Goal: Transaction & Acquisition: Purchase product/service

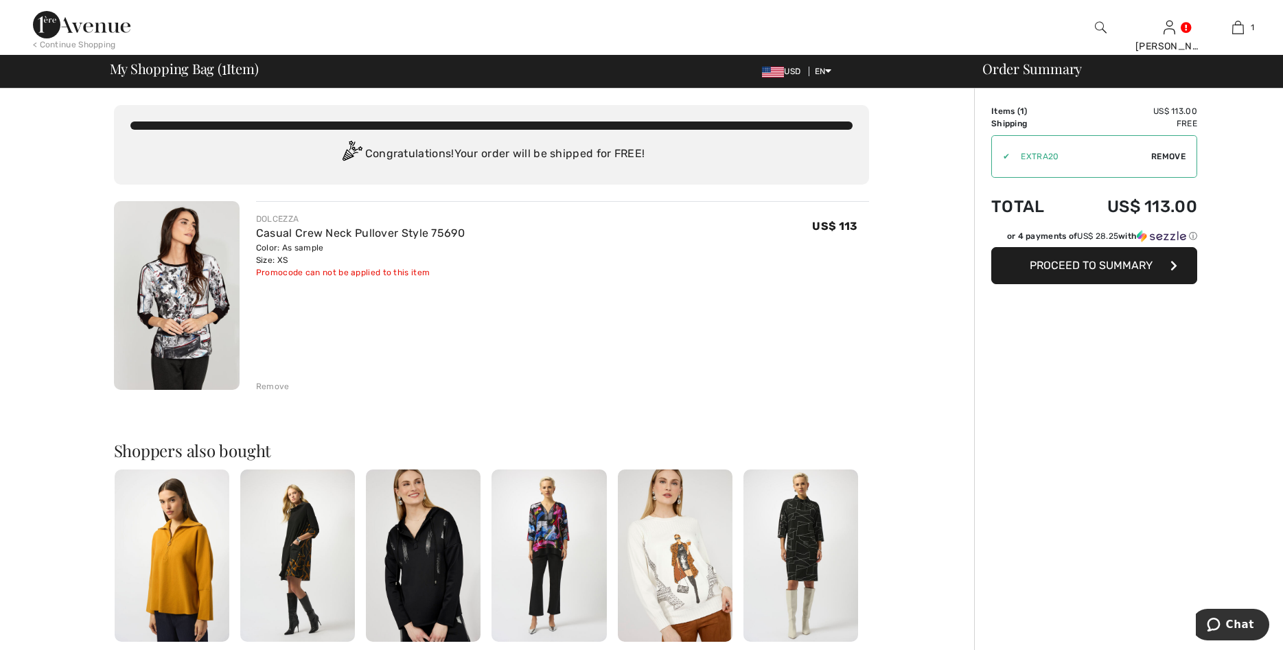
click at [1098, 262] on span "Proceed to Summary" at bounding box center [1091, 265] width 123 height 13
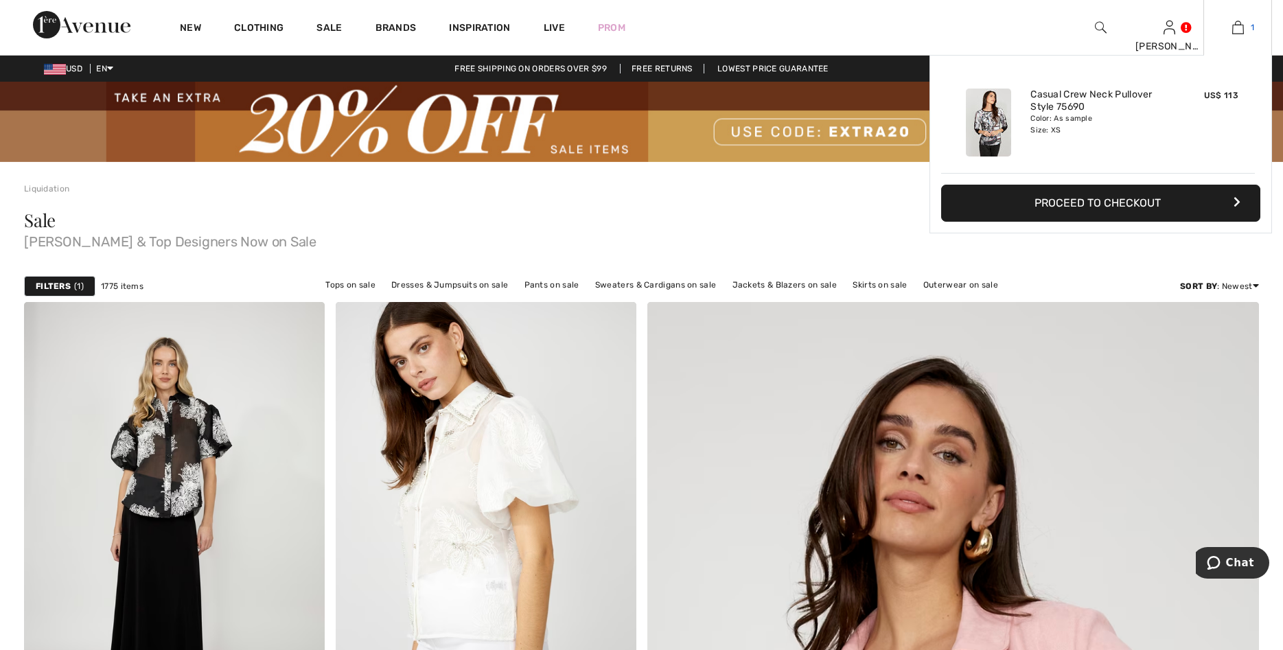
click at [1239, 32] on img at bounding box center [1238, 27] width 12 height 16
click at [1094, 205] on button "Proceed to Checkout" at bounding box center [1100, 203] width 319 height 37
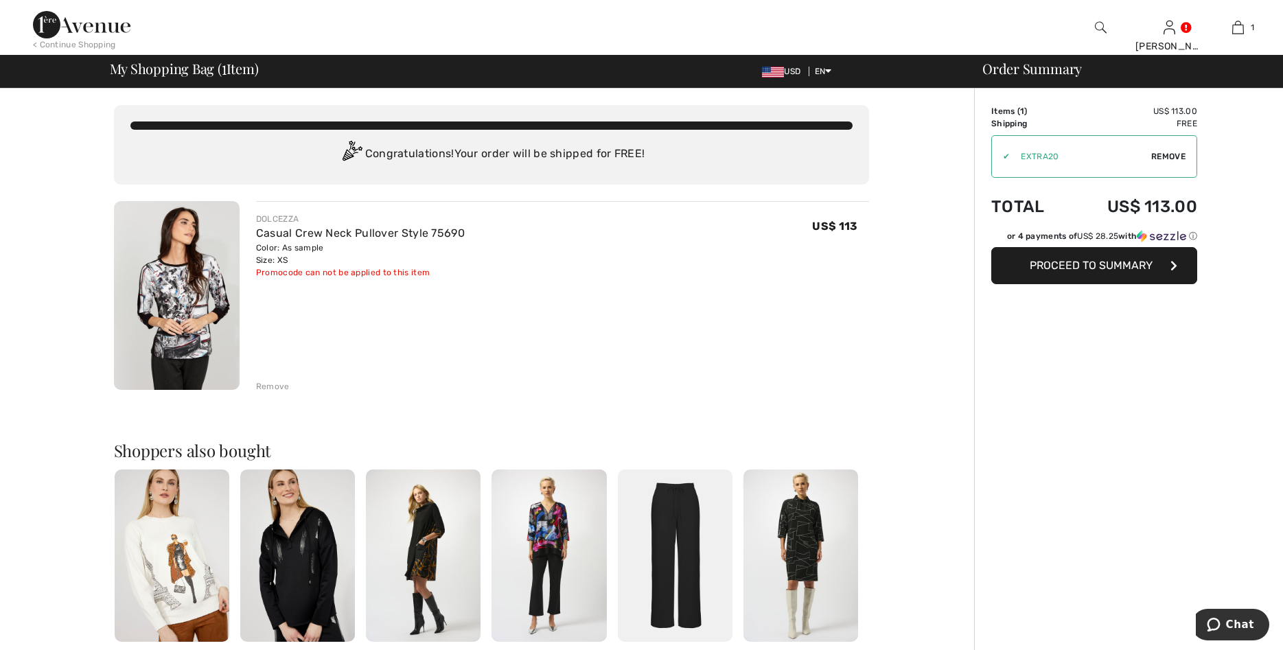
click at [1059, 265] on span "Proceed to Summary" at bounding box center [1091, 265] width 123 height 13
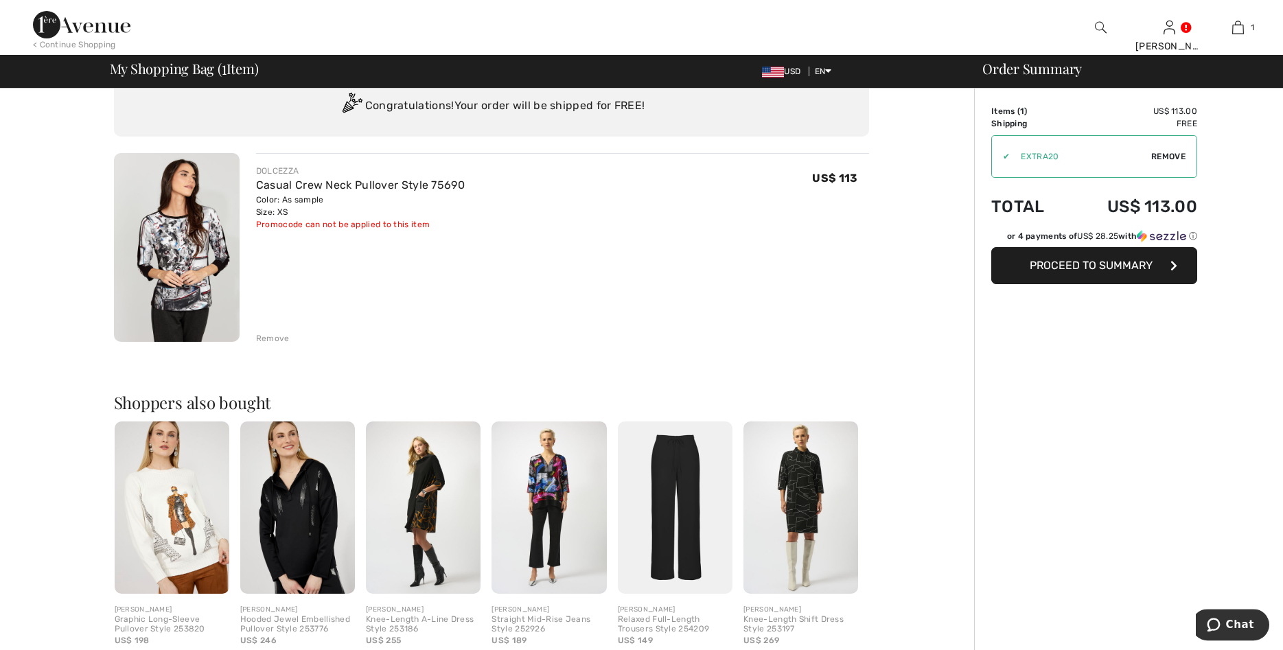
scroll to position [70, 0]
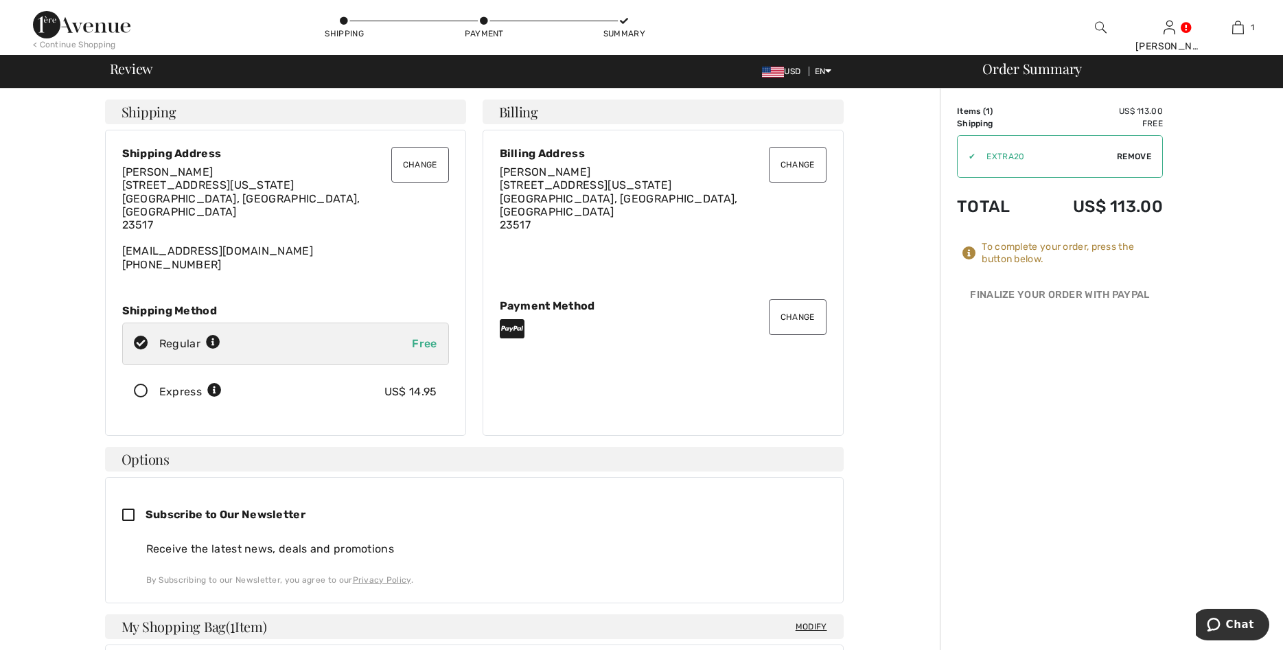
click at [428, 168] on button "Change" at bounding box center [420, 165] width 58 height 36
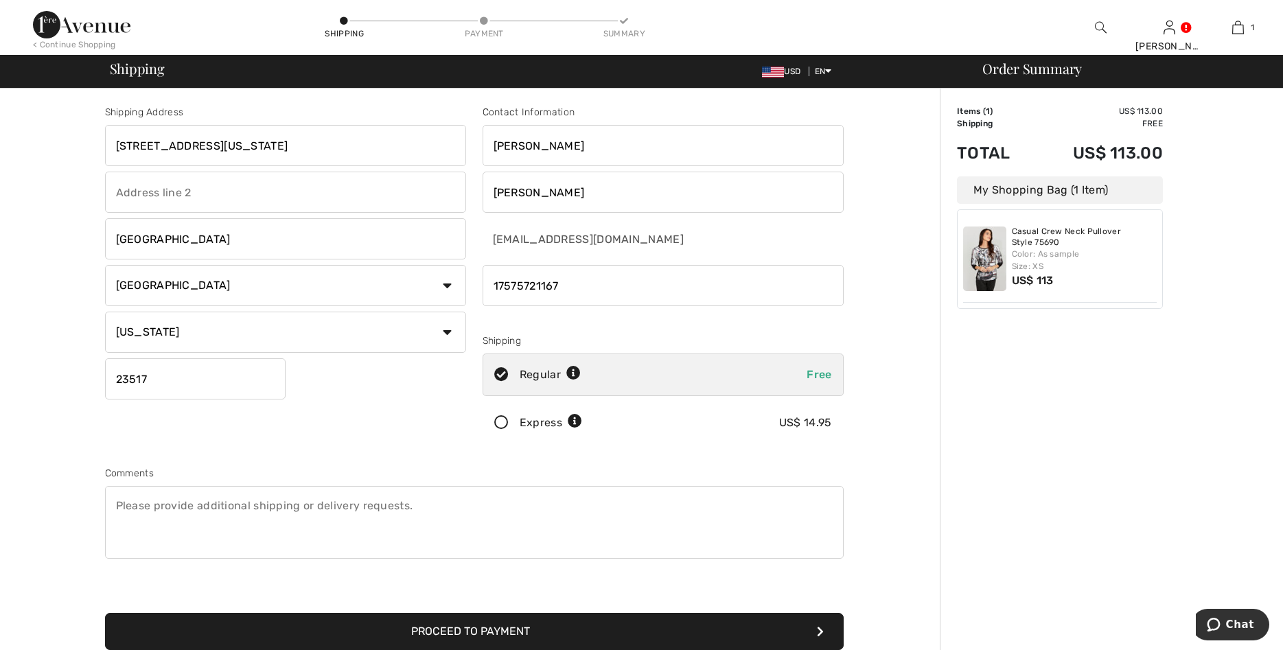
drag, startPoint x: 237, startPoint y: 149, endPoint x: 113, endPoint y: 147, distance: 124.3
click at [110, 148] on input "517 Washington Park" at bounding box center [285, 145] width 361 height 41
drag, startPoint x: 117, startPoint y: 145, endPoint x: 267, endPoint y: 149, distance: 150.4
click at [264, 148] on input "517 Washington Park" at bounding box center [285, 145] width 361 height 41
type input "1359 Biltmore Drive NE"
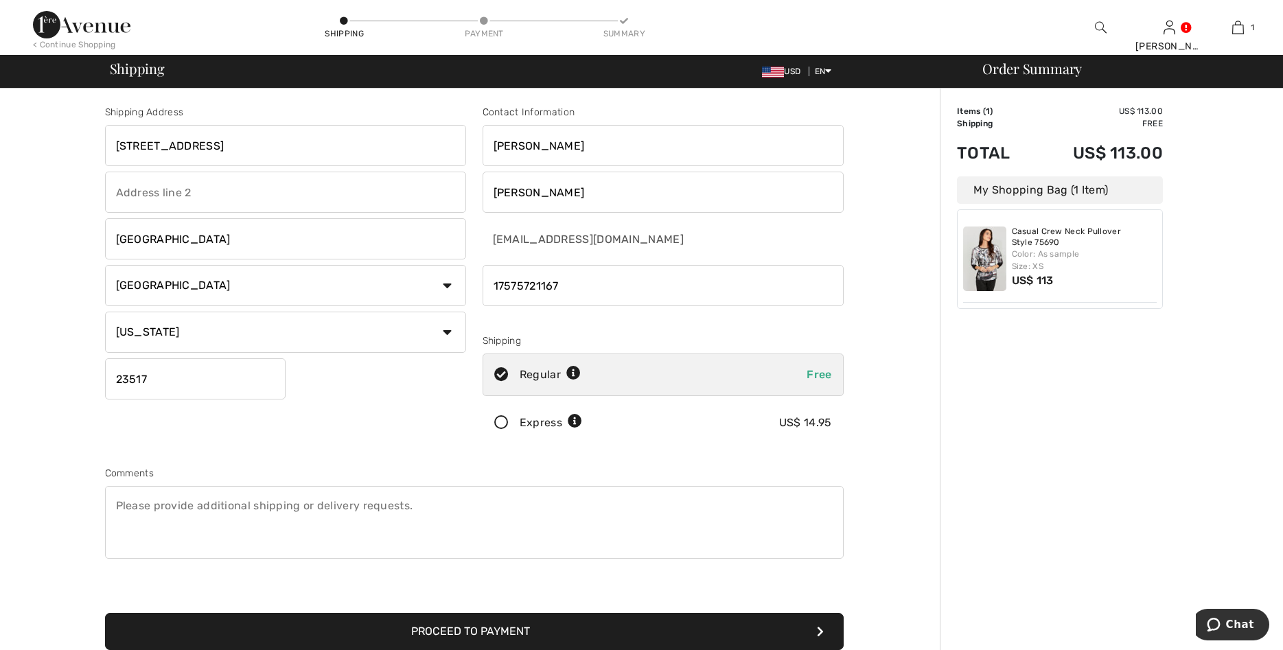
type input "[GEOGRAPHIC_DATA]"
select select "GA"
type input "30329"
type input "Susan and"
type input "7575721167"
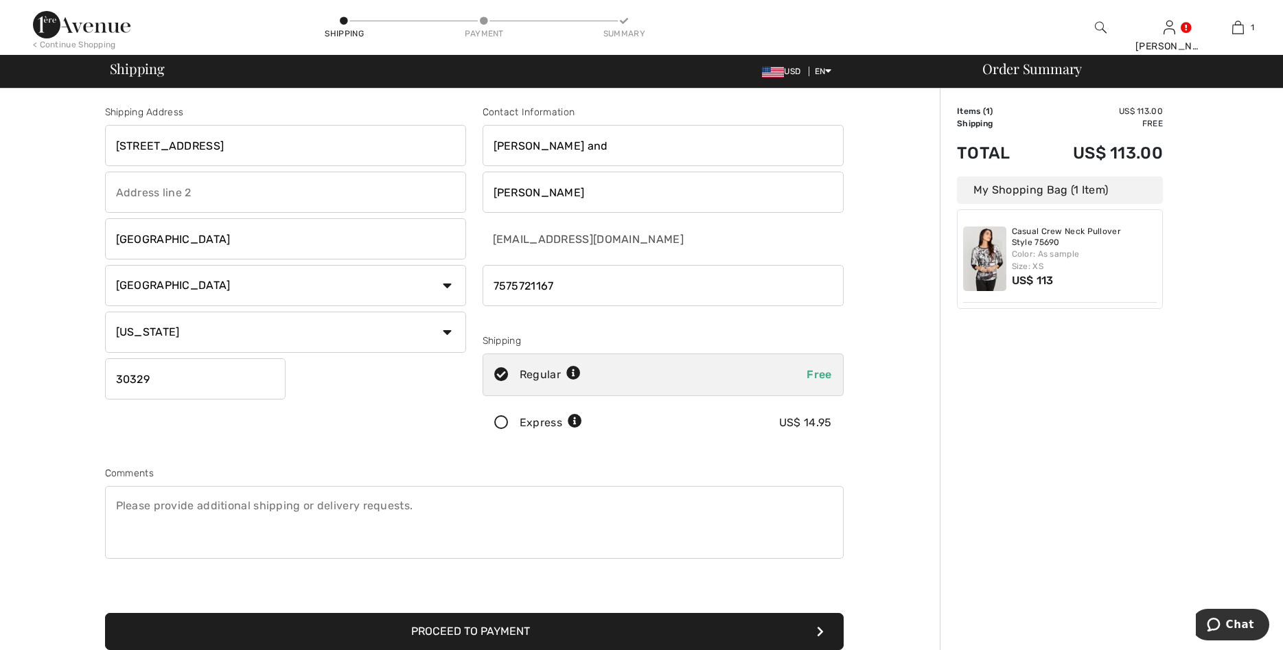
drag, startPoint x: 530, startPoint y: 145, endPoint x: 558, endPoint y: 146, distance: 28.2
click at [558, 146] on input "Susan and" at bounding box center [663, 145] width 361 height 41
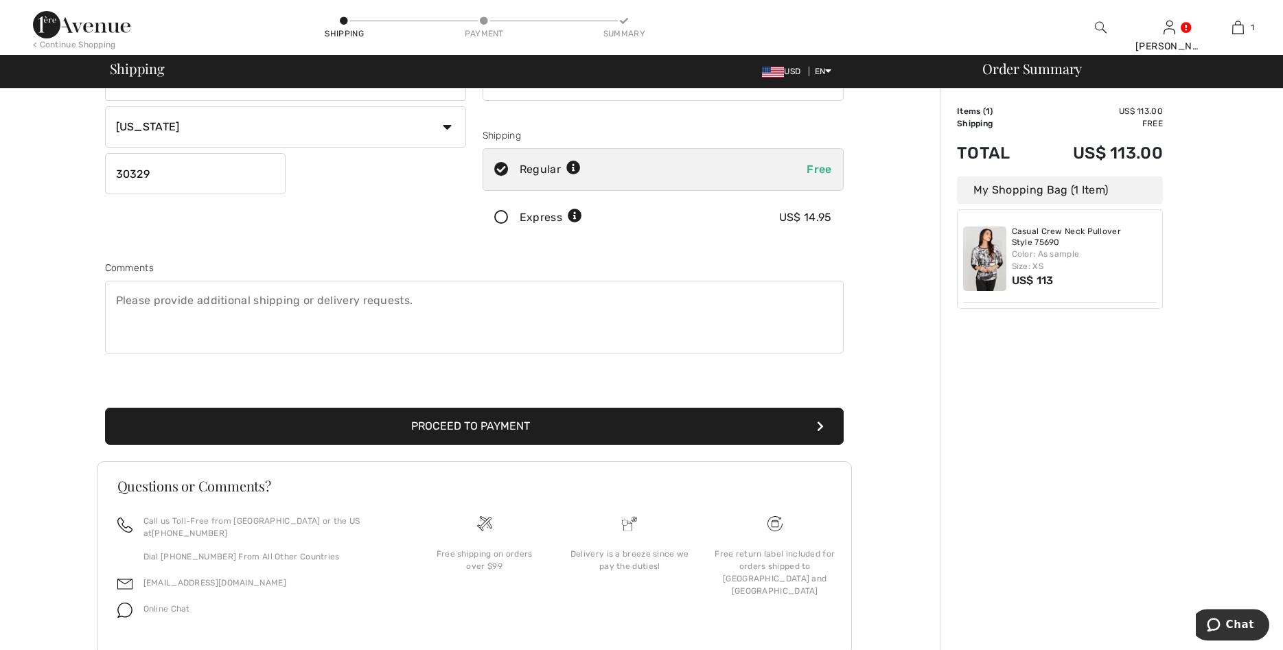
scroll to position [210, 0]
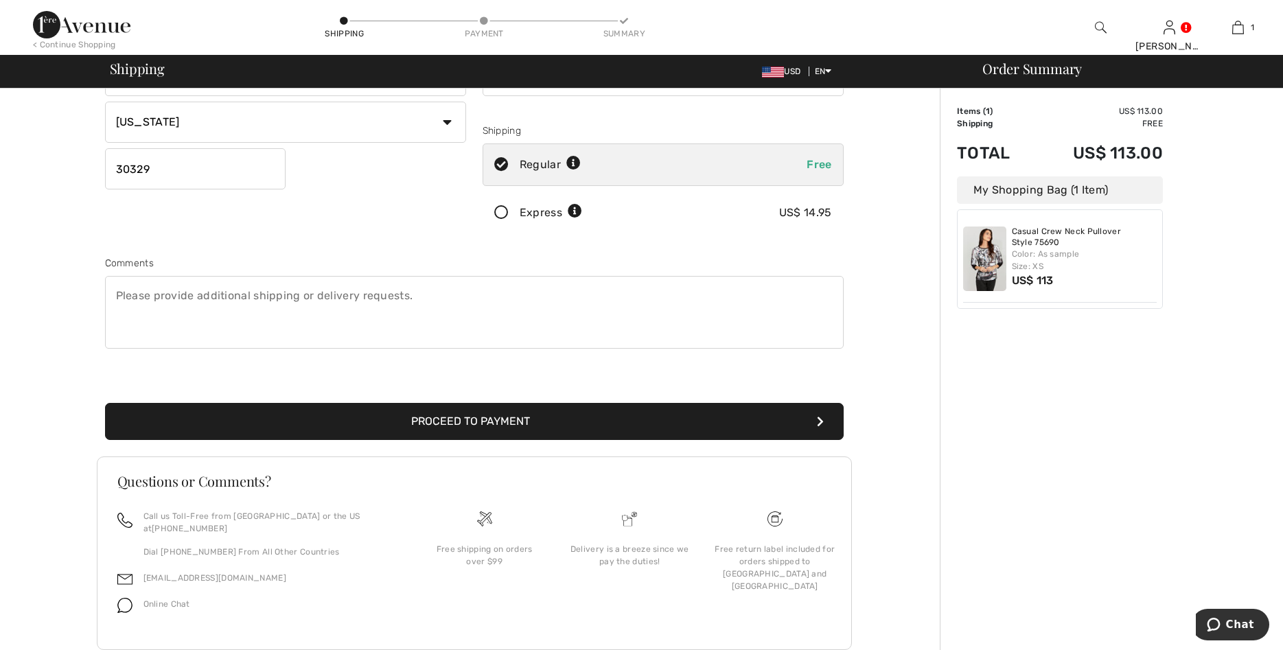
type input "[PERSON_NAME]"
click at [456, 423] on button "Proceed to Payment" at bounding box center [474, 421] width 739 height 37
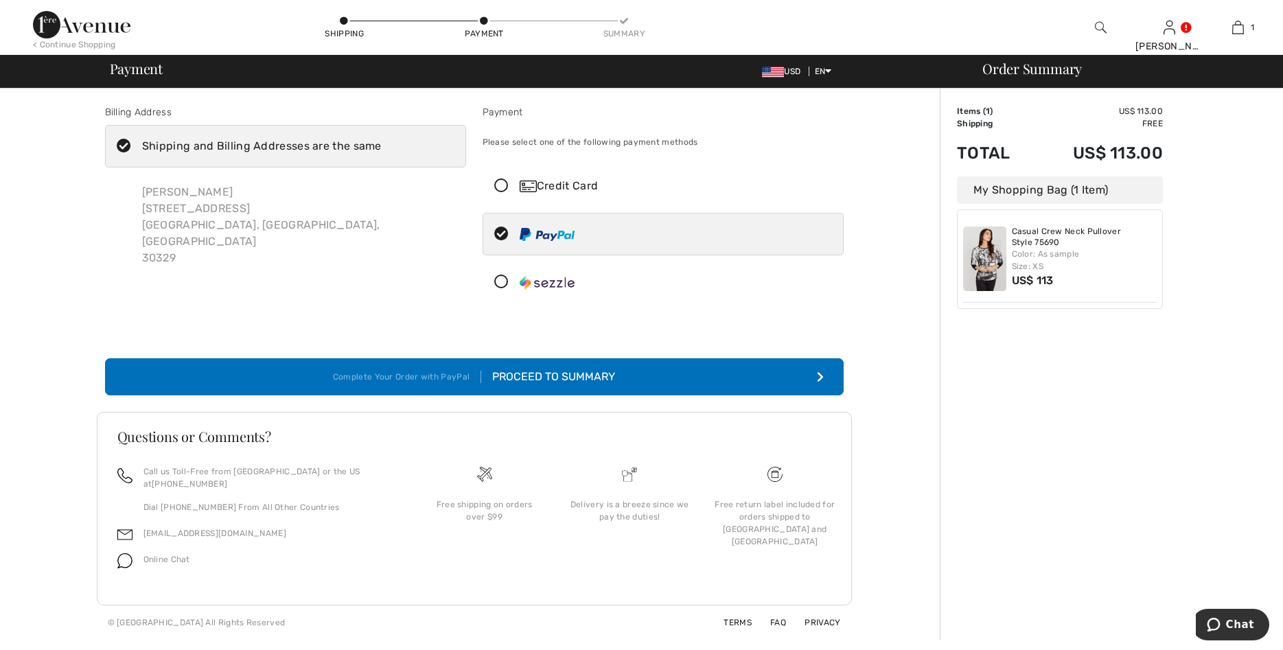
click at [571, 376] on div "Proceed to Summary" at bounding box center [548, 377] width 134 height 16
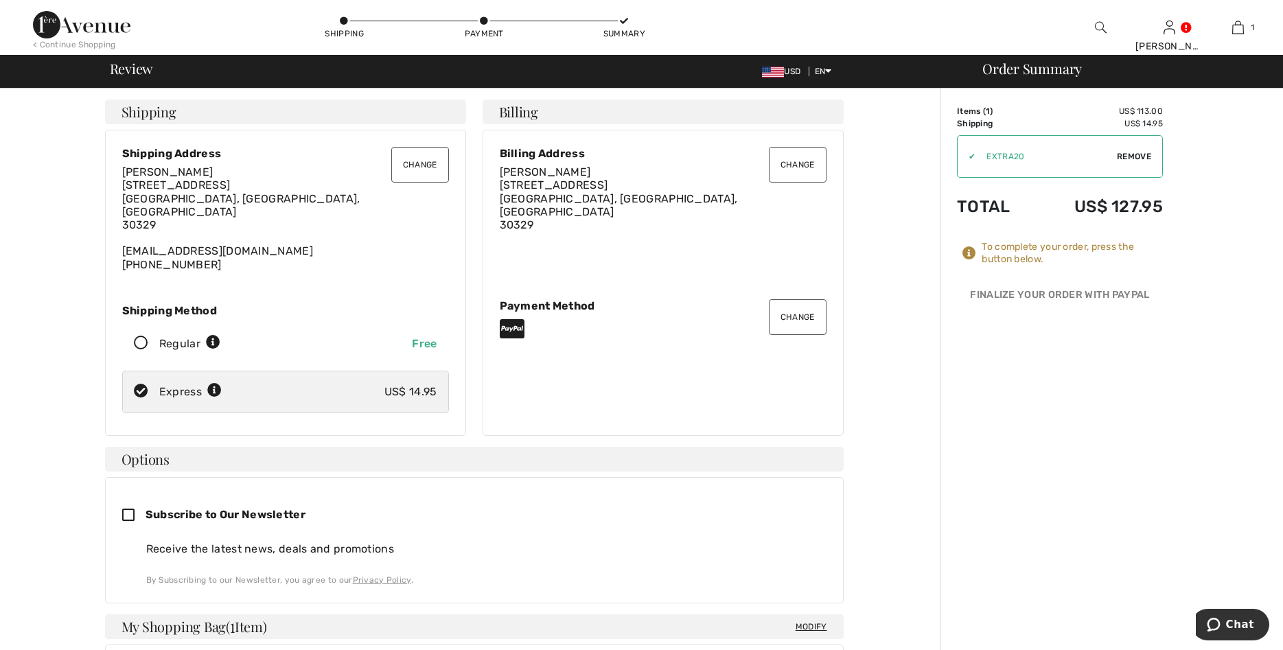
click at [142, 336] on icon at bounding box center [141, 343] width 36 height 14
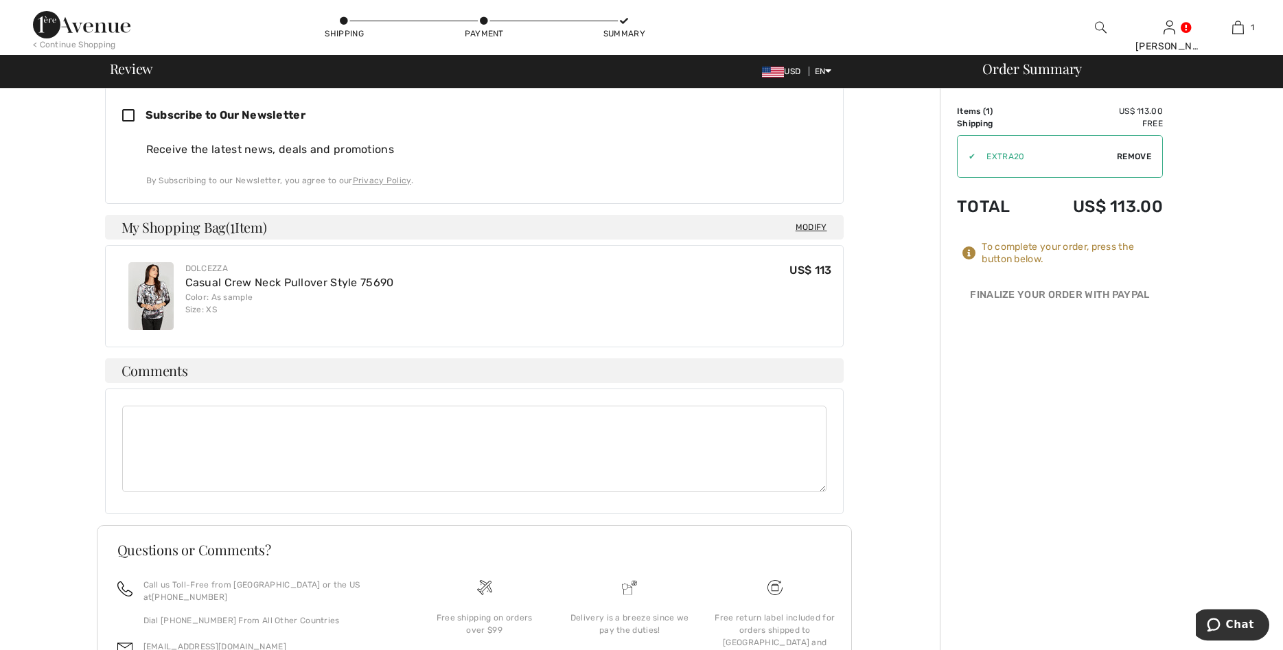
scroll to position [420, 0]
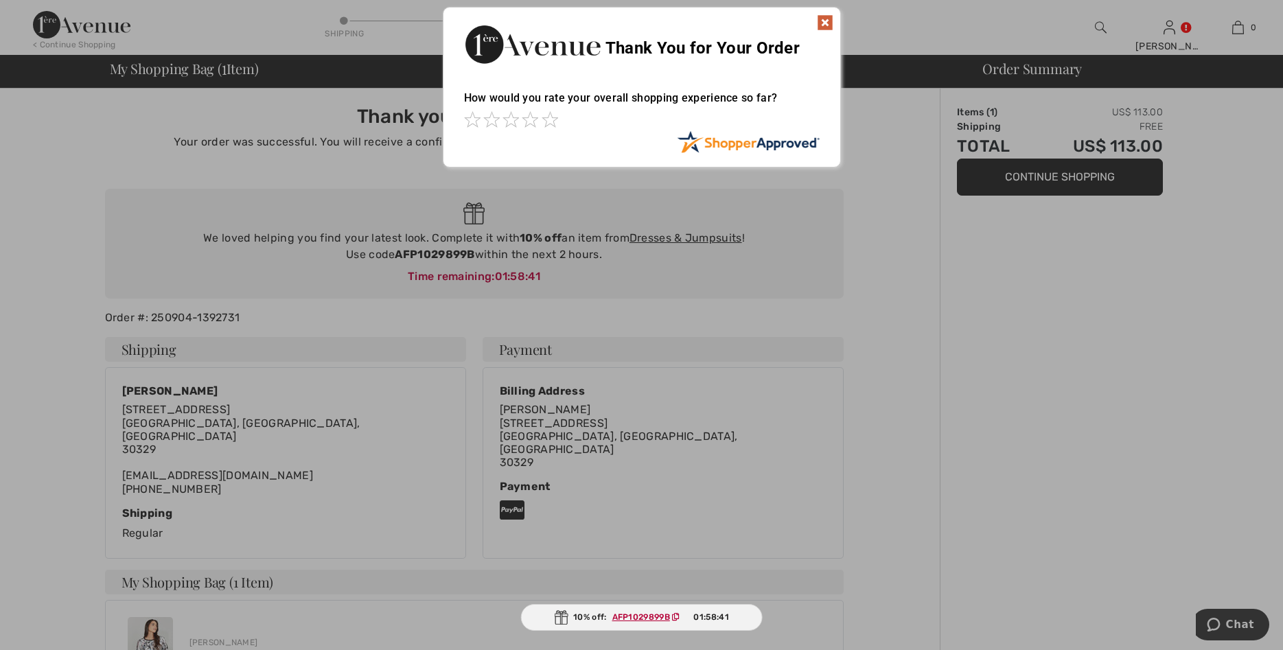
click at [823, 23] on img at bounding box center [825, 22] width 16 height 16
